Goal: Transaction & Acquisition: Subscribe to service/newsletter

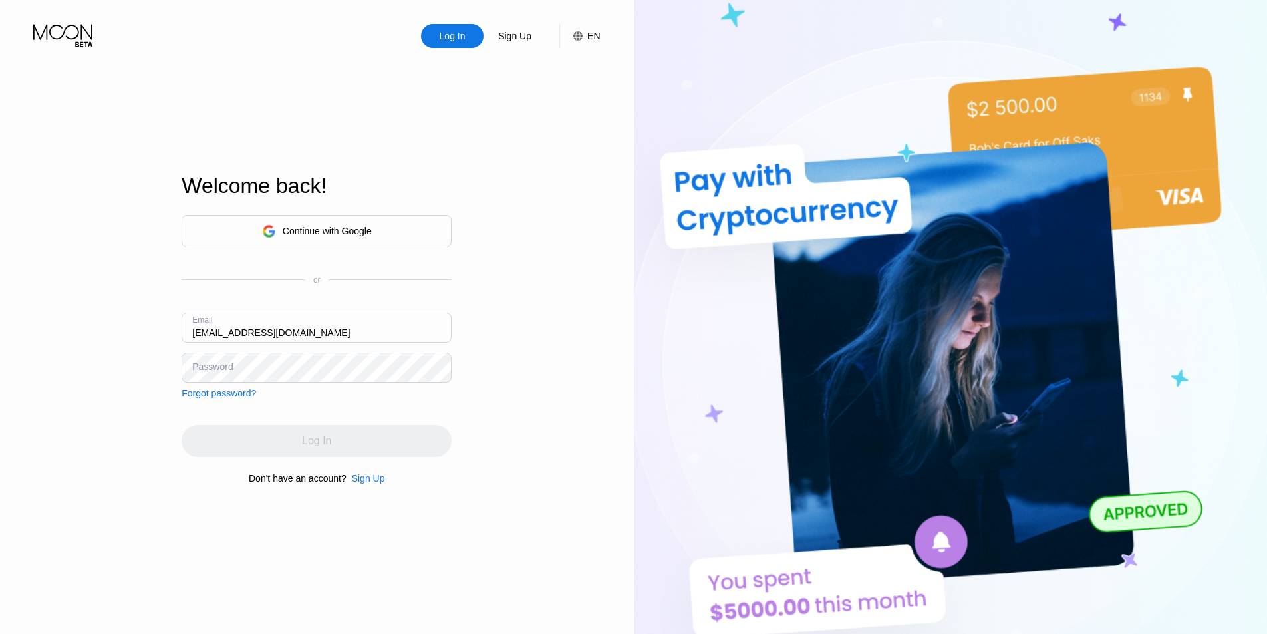
type input "[EMAIL_ADDRESS][DOMAIN_NAME]"
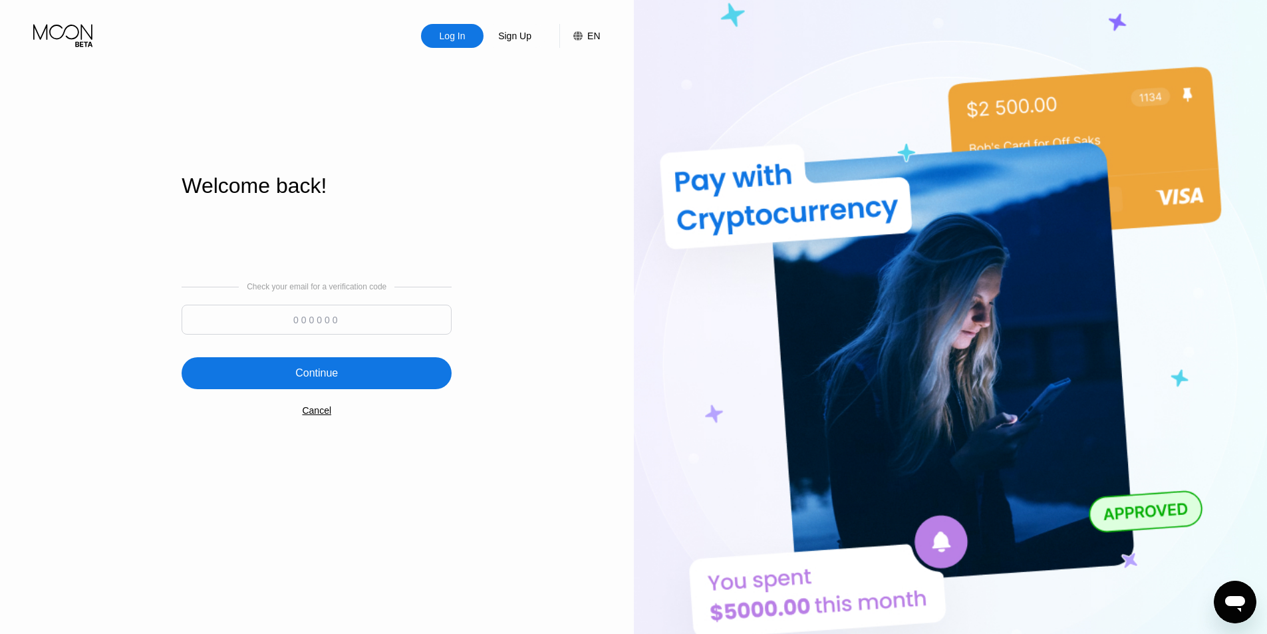
click at [222, 314] on input at bounding box center [317, 320] width 270 height 30
type input "458090"
click at [326, 380] on div "Continue" at bounding box center [316, 372] width 43 height 13
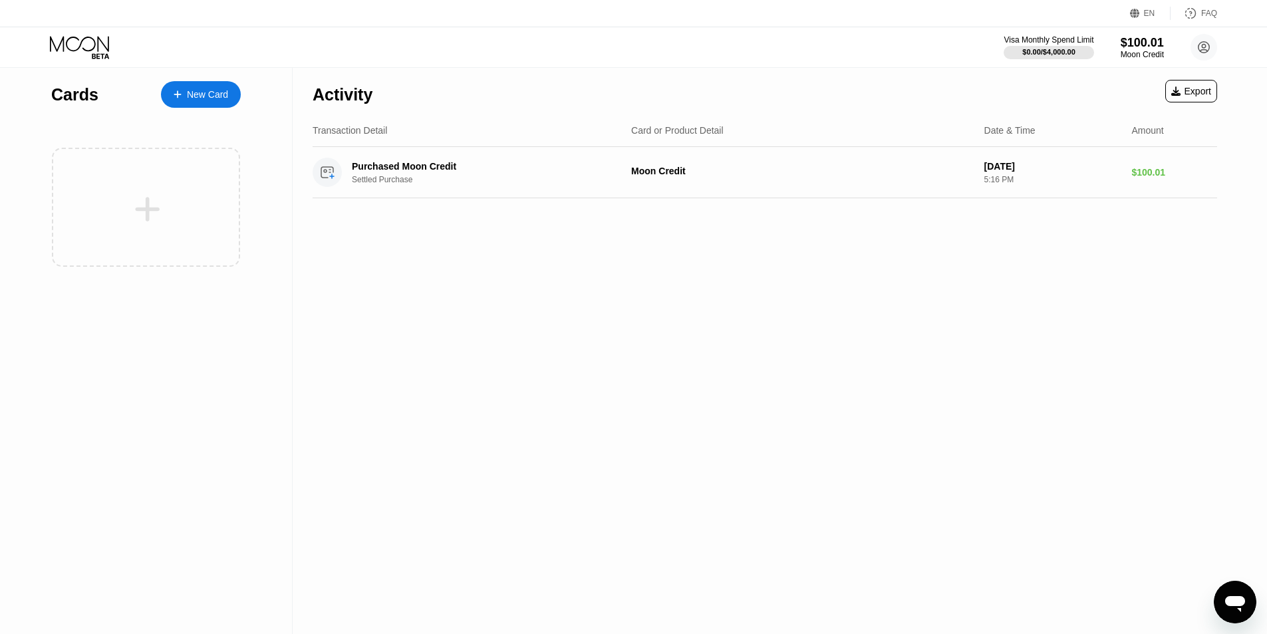
click at [218, 90] on div "New Card" at bounding box center [207, 94] width 41 height 11
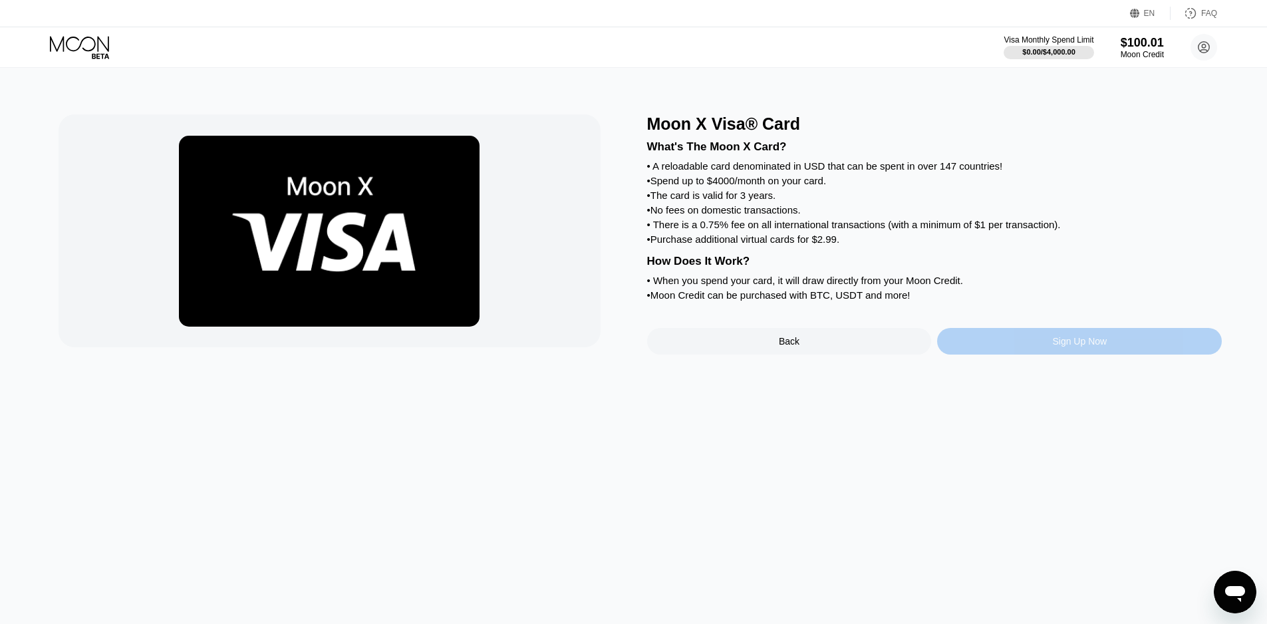
click at [1035, 354] on div "Sign Up Now" at bounding box center [1079, 341] width 285 height 27
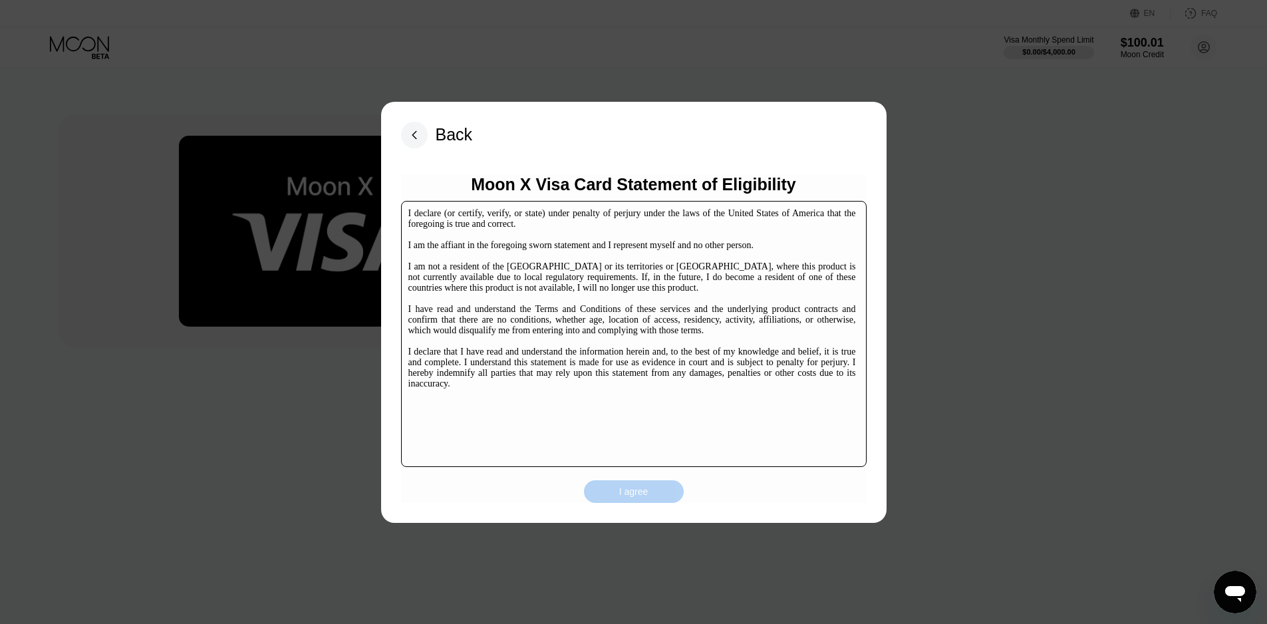
click at [631, 496] on div "I agree" at bounding box center [633, 491] width 29 height 12
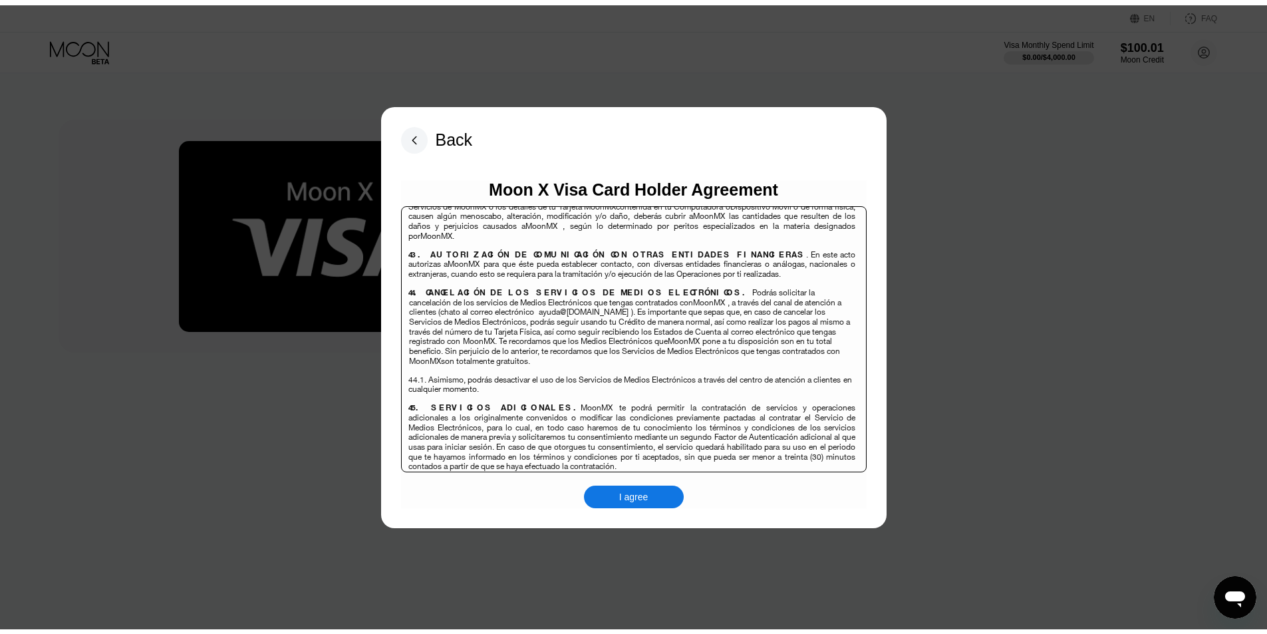
scroll to position [8635, 0]
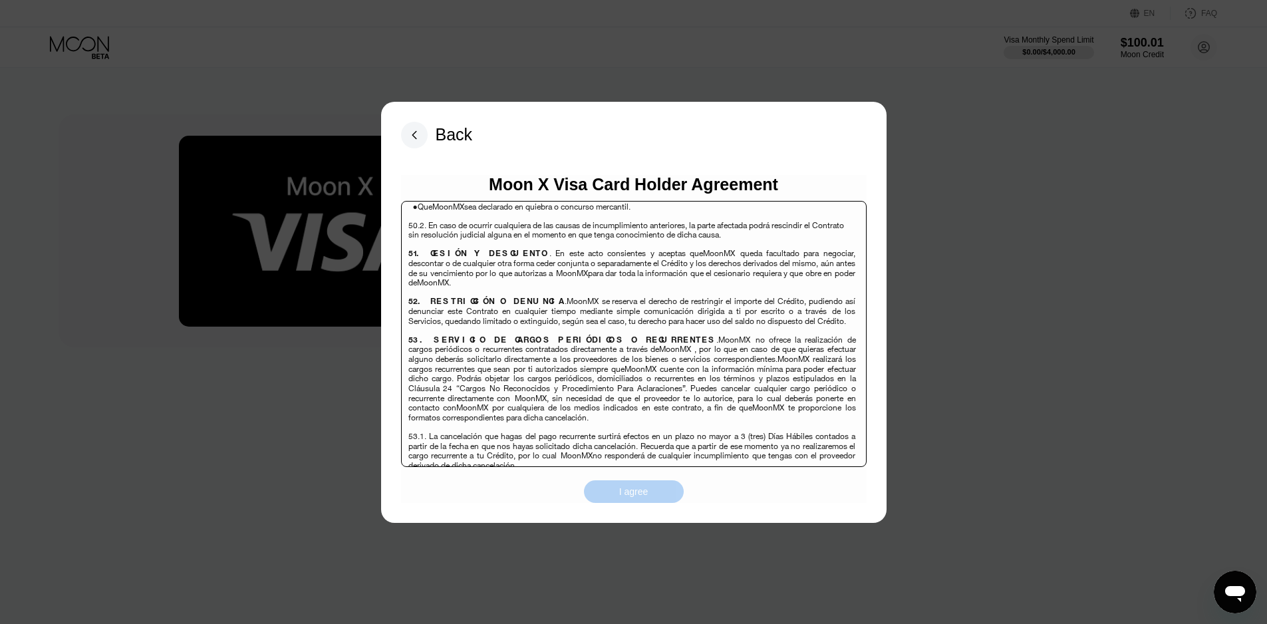
click at [644, 493] on div "I agree" at bounding box center [633, 491] width 29 height 12
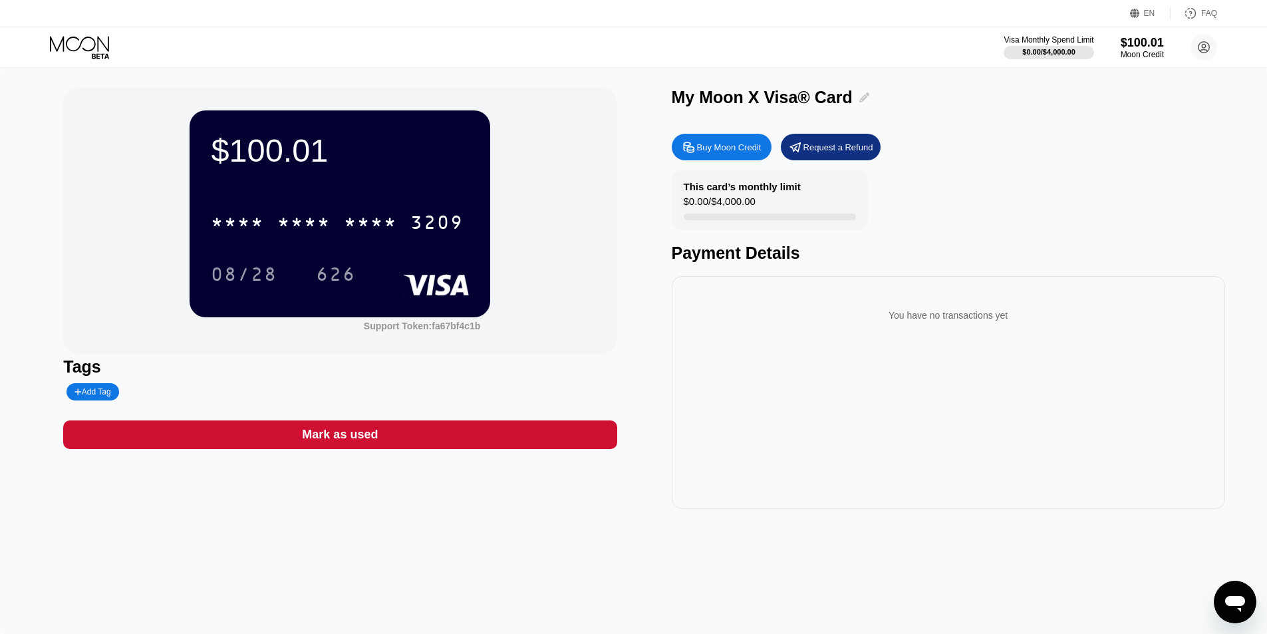
click at [859, 95] on icon at bounding box center [864, 97] width 10 height 10
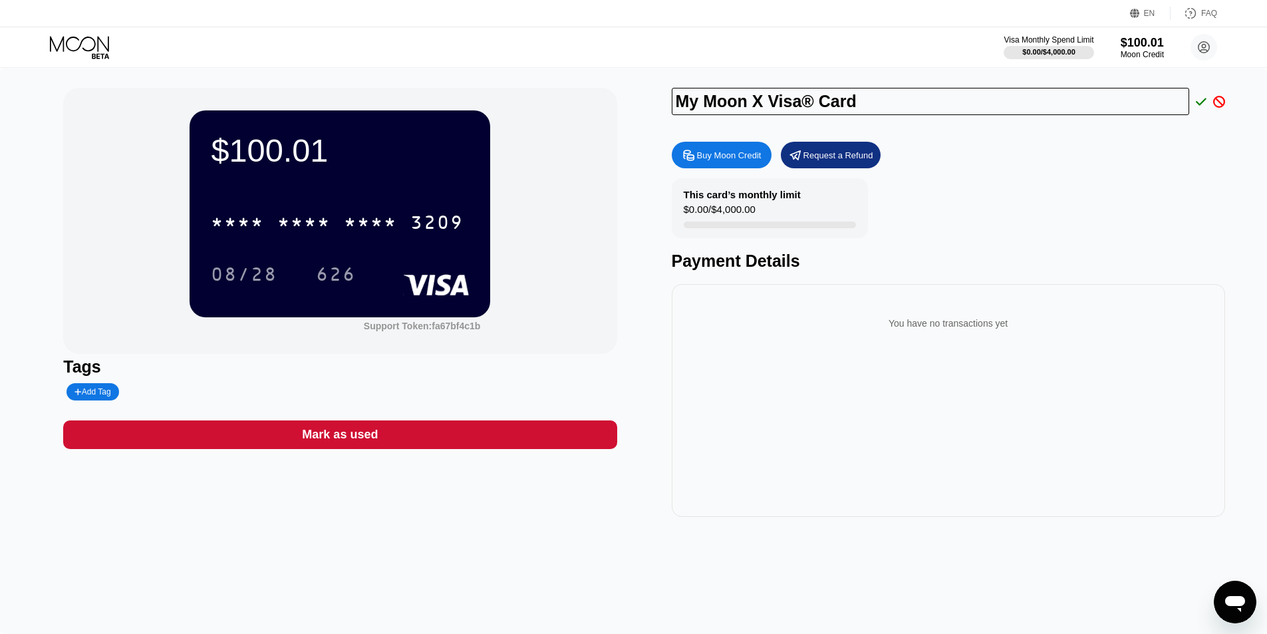
drag, startPoint x: 885, startPoint y: 101, endPoint x: 591, endPoint y: 91, distance: 294.1
click at [591, 91] on div "$100.01 * * * * * * * * * * * * 3209 08/28 626 Support Token: fa67bf4c1b Tags A…" at bounding box center [633, 302] width 1140 height 429
type input "P"
type input "Steven Card"
click at [1201, 104] on icon at bounding box center [1200, 101] width 11 height 7
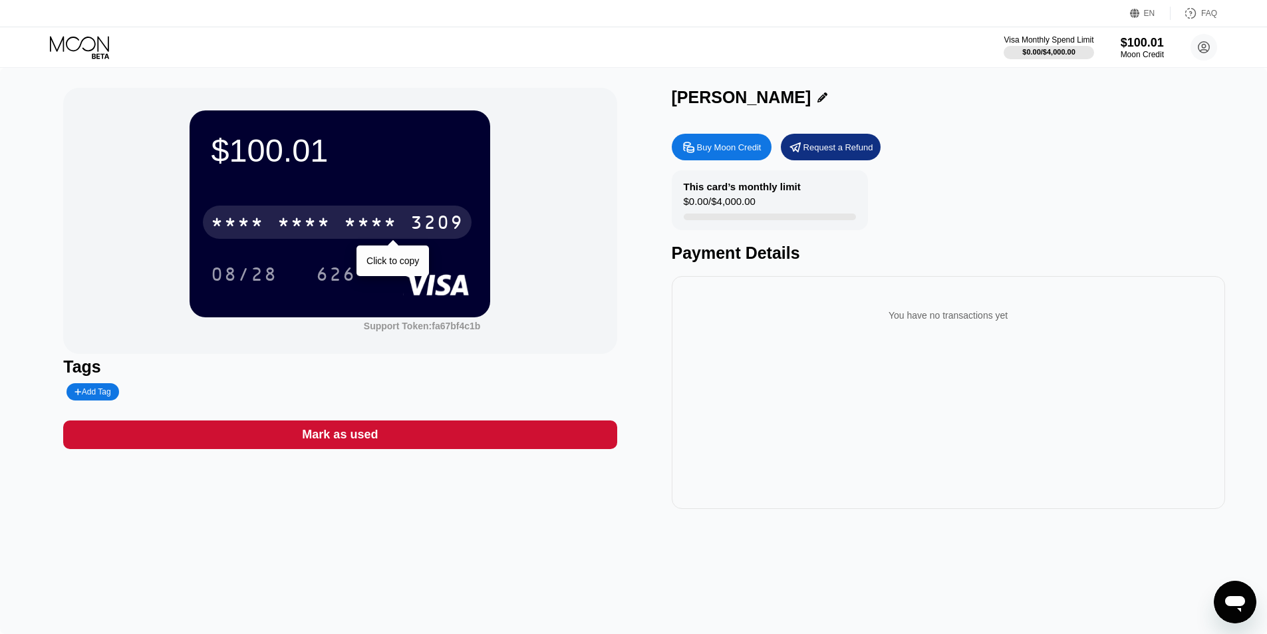
click at [432, 219] on div "3209" at bounding box center [436, 223] width 53 height 21
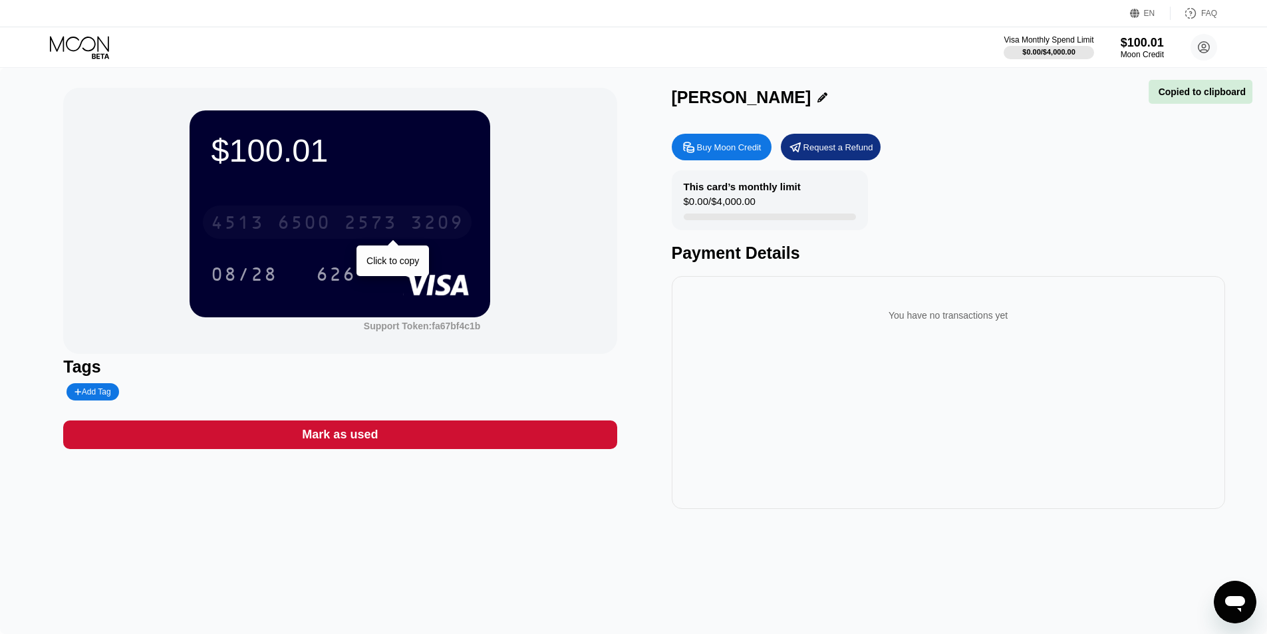
click at [432, 219] on div "3209" at bounding box center [436, 223] width 53 height 21
